Goal: Complete application form

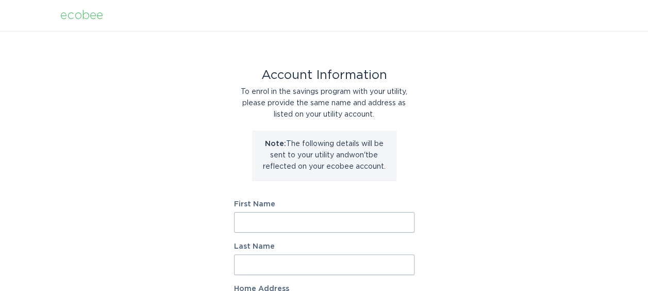
click at [367, 220] on input "First Name" at bounding box center [324, 222] width 180 height 21
type input "[PERSON_NAME]"
type input "[STREET_ADDRESS]"
select select "US"
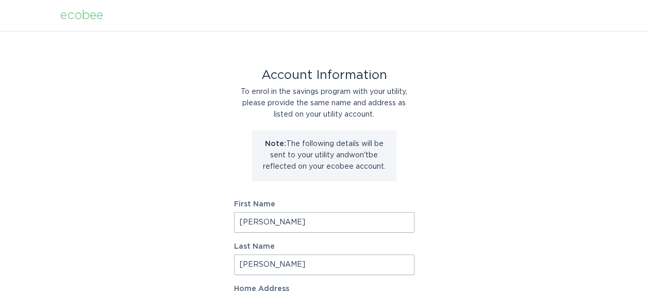
type input "[PERSON_NAME]"
type input "49201"
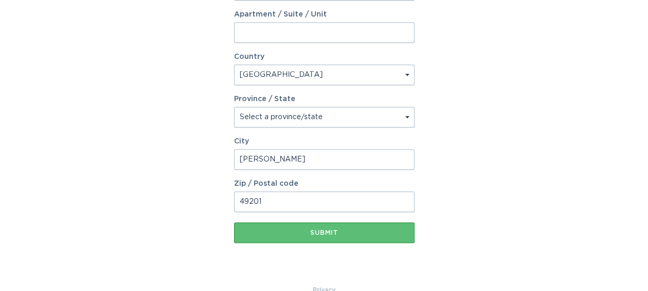
scroll to position [336, 0]
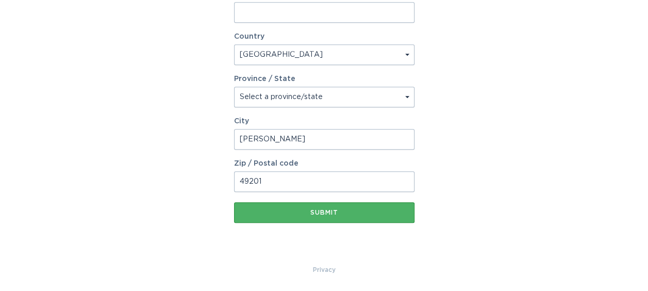
click at [337, 213] on div "Submit" at bounding box center [324, 212] width 170 height 6
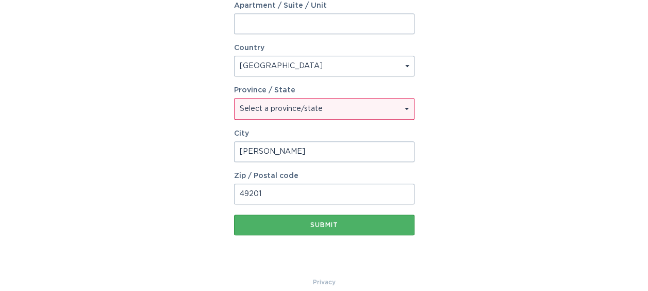
scroll to position [348, 0]
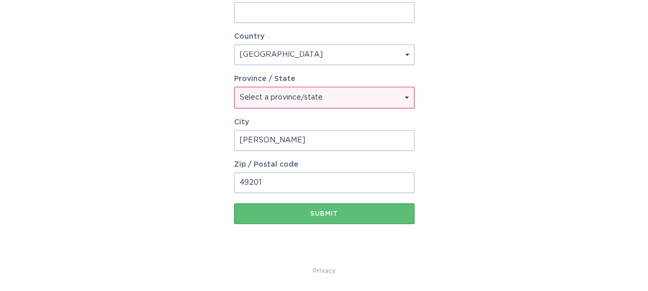
click at [347, 98] on select "Select a province/state [US_STATE] [US_STATE] [US_STATE] [US_STATE] [US_STATE] …" at bounding box center [323, 97] width 179 height 21
select select "MI"
click at [347, 98] on select "Select a province/state [US_STATE] [US_STATE] [US_STATE] [US_STATE] [US_STATE] …" at bounding box center [323, 97] width 179 height 21
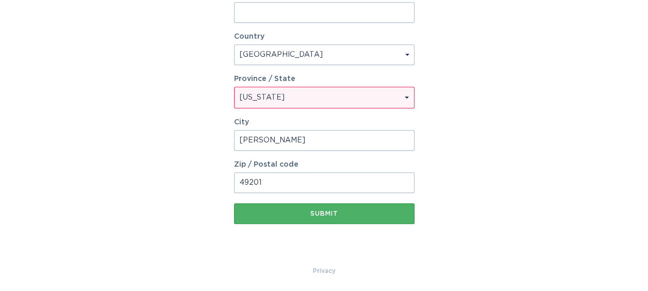
click at [356, 208] on button "Submit" at bounding box center [324, 213] width 180 height 21
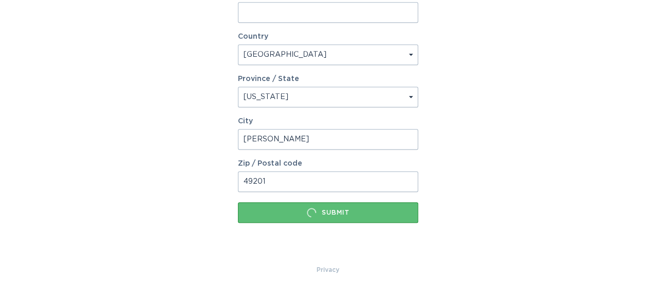
scroll to position [0, 0]
